Goal: Communication & Community: Ask a question

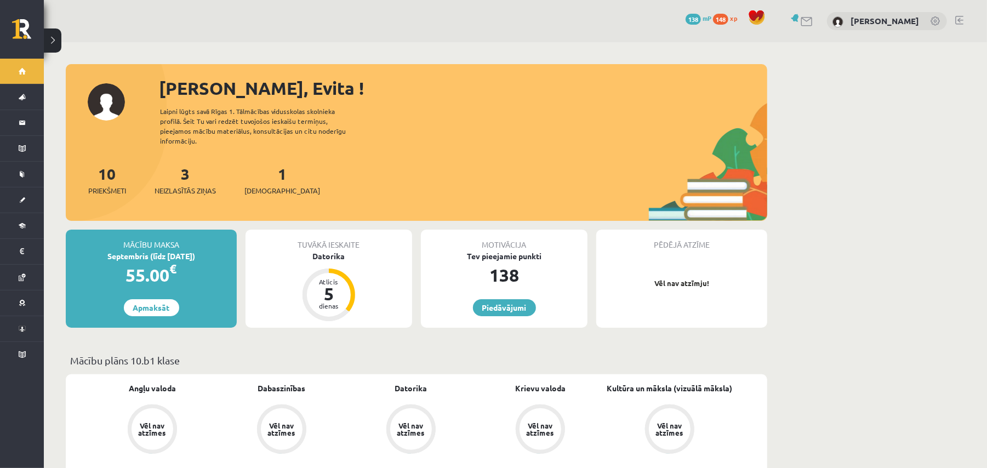
click at [672, 278] on p "Vēl nav atzīmju!" at bounding box center [682, 283] width 160 height 11
click at [335, 273] on div "Atlicis 5 dienas" at bounding box center [329, 295] width 44 height 44
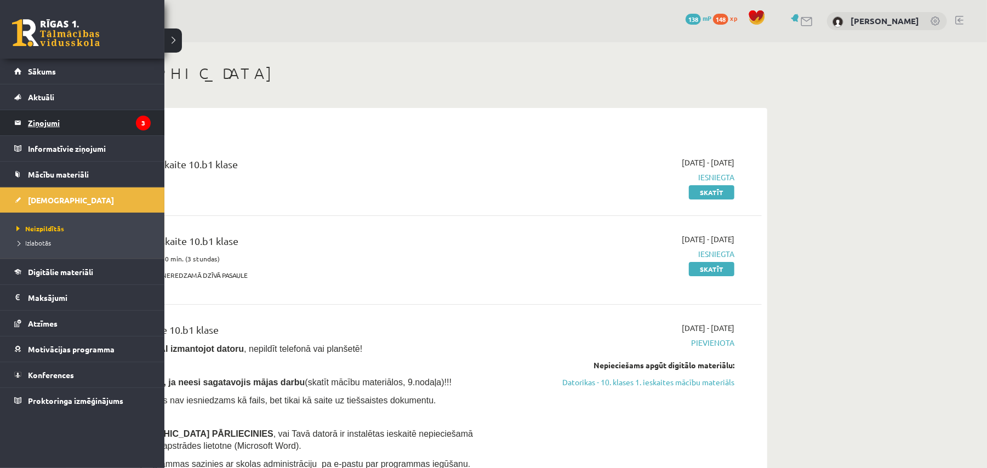
click at [104, 121] on legend "Ziņojumi 3" at bounding box center [89, 122] width 123 height 25
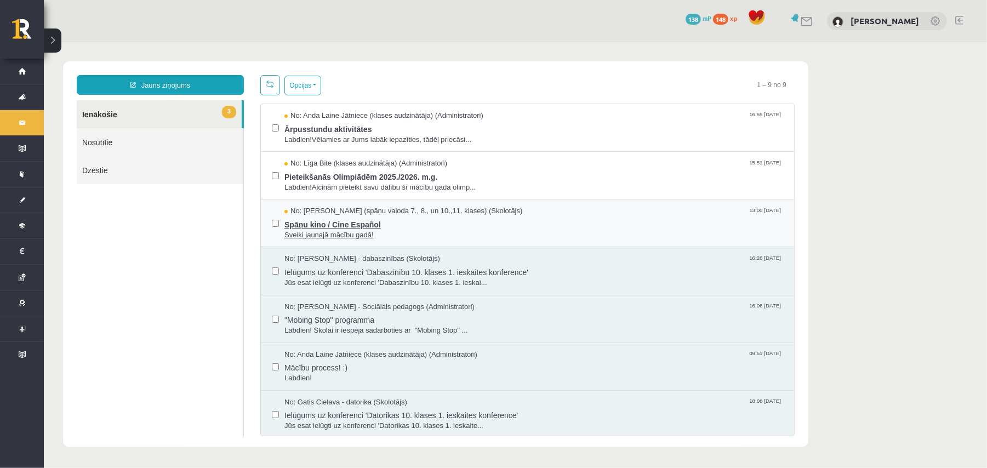
click at [388, 212] on span "No: [PERSON_NAME] (spāņu valoda 7., 8., un 10.,11. klases) (Skolotājs)" at bounding box center [403, 210] width 238 height 10
click at [352, 177] on span "Pieteikšanās Olimpiādēm 2025./2026. m.g." at bounding box center [533, 175] width 499 height 14
click at [337, 129] on span "Ārpusstundu aktivitātes" at bounding box center [533, 128] width 499 height 14
